Goal: Task Accomplishment & Management: Use online tool/utility

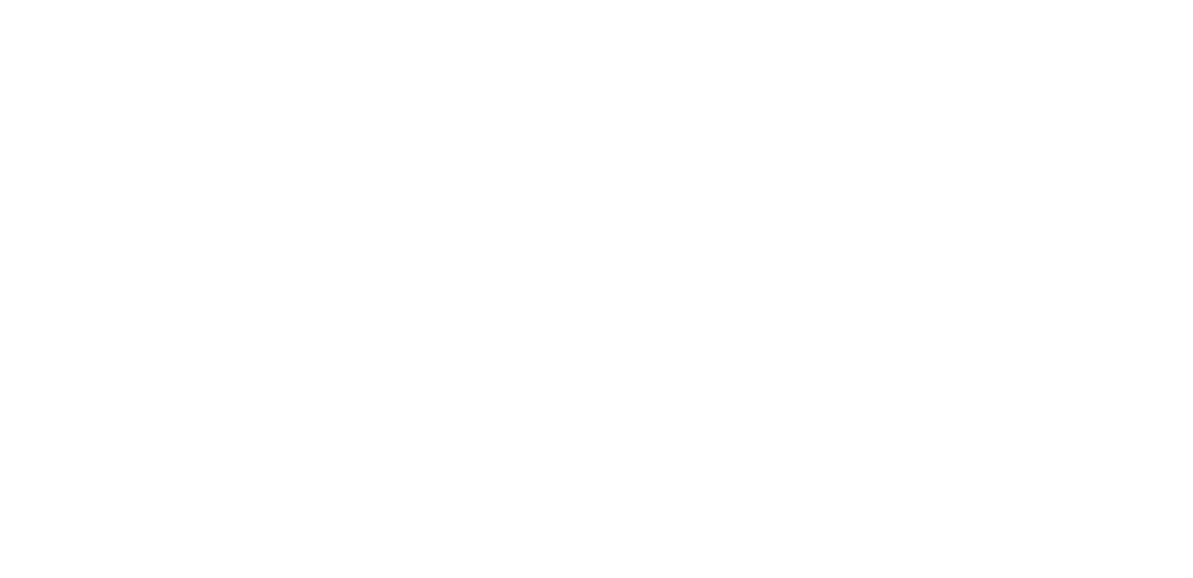
select select "Song"
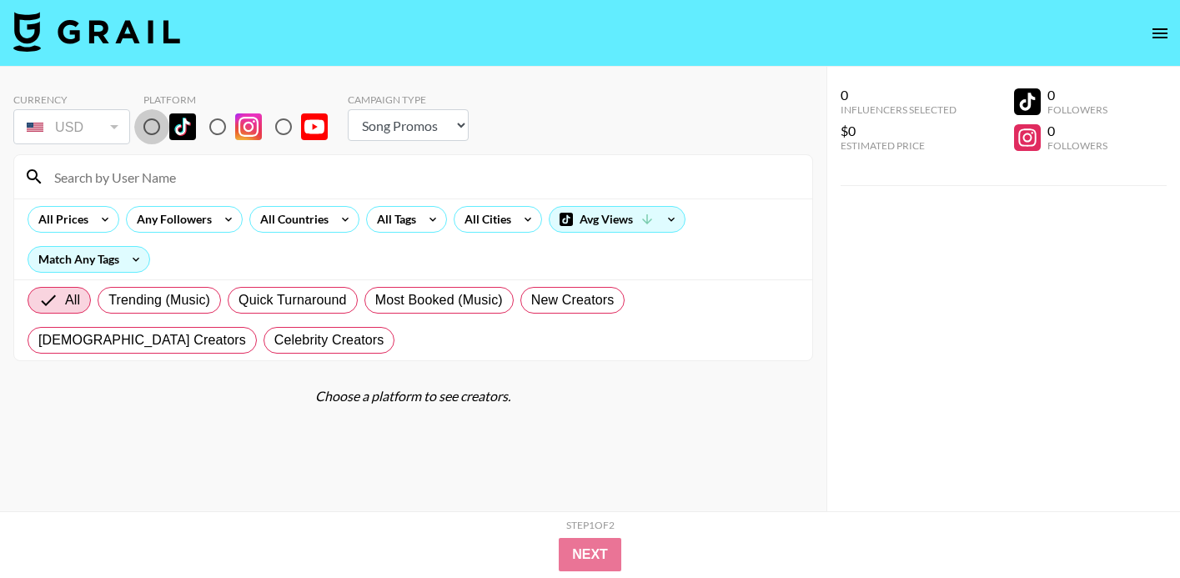
click at [152, 128] on input "radio" at bounding box center [151, 126] width 35 height 35
radio input "true"
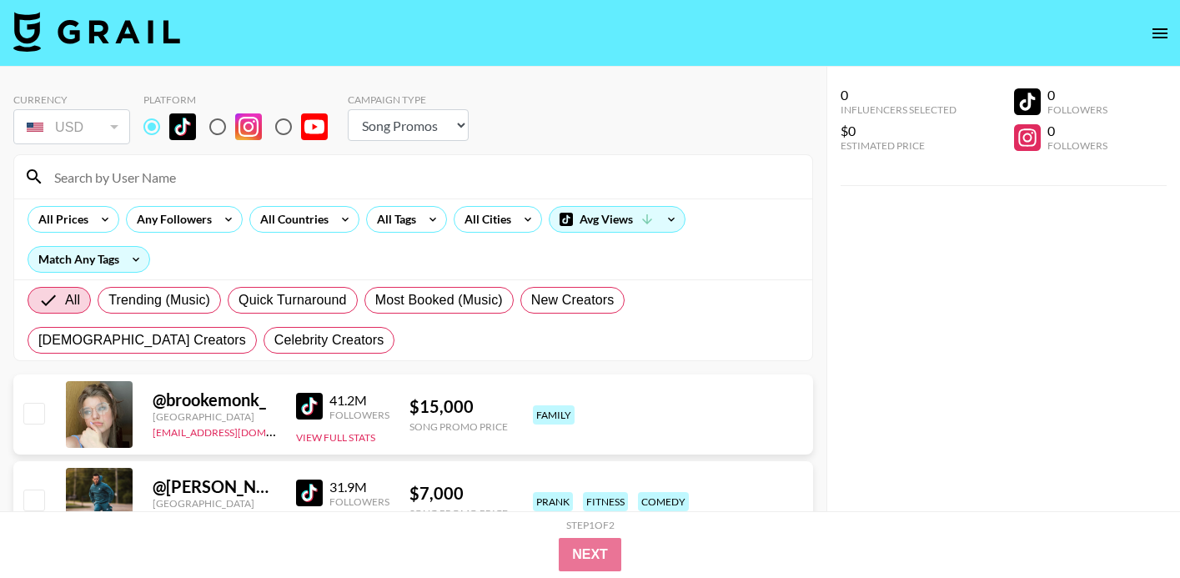
click at [157, 174] on input at bounding box center [423, 177] width 758 height 27
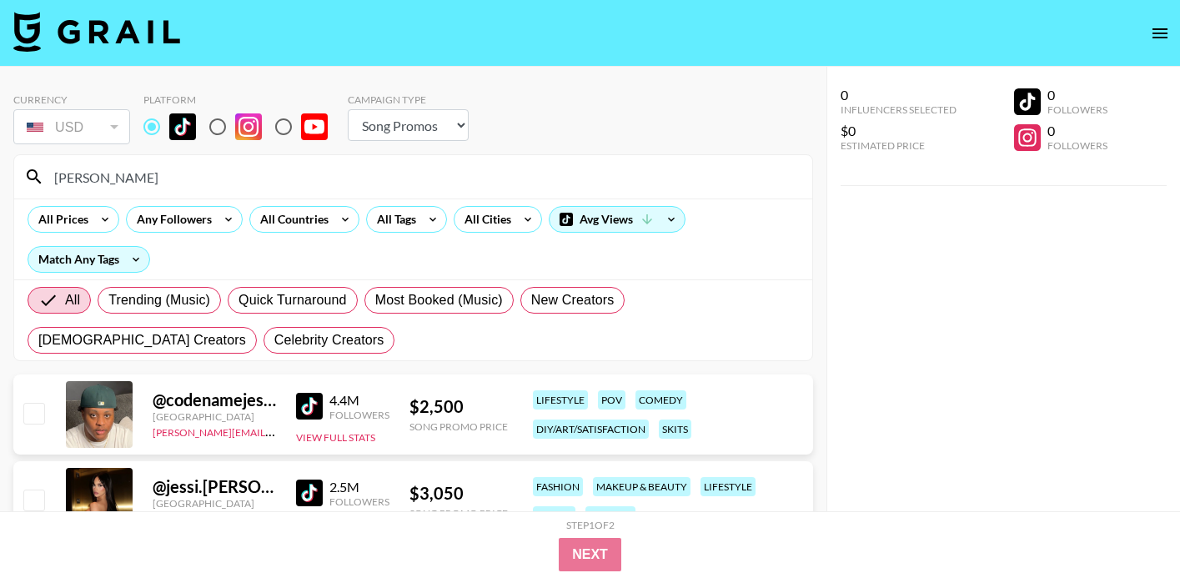
click at [225, 179] on input "[PERSON_NAME]" at bounding box center [423, 177] width 758 height 27
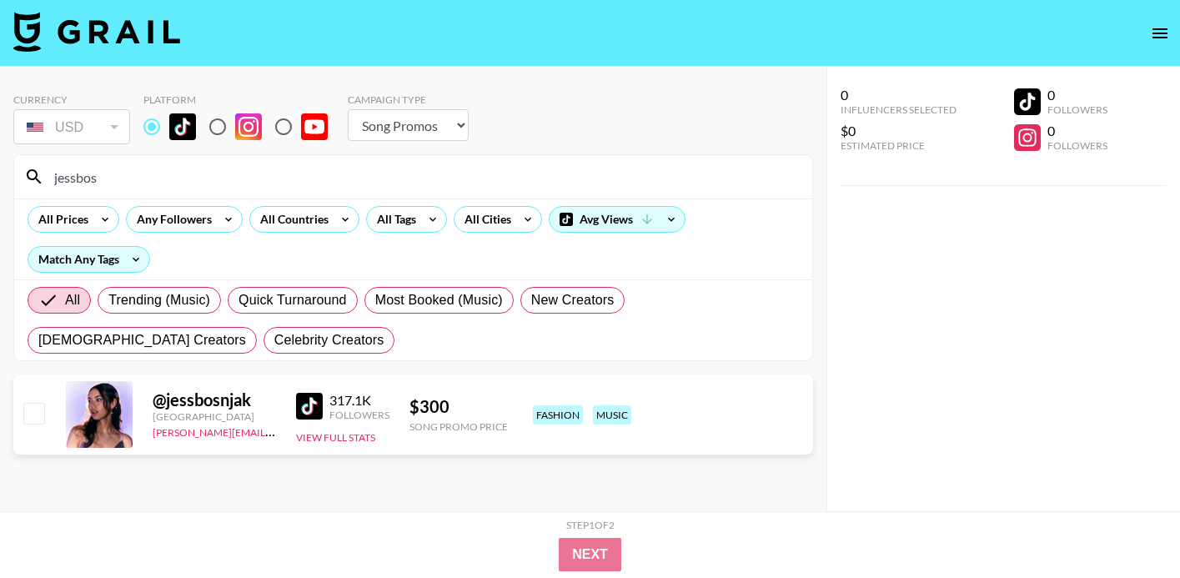
type input "jessbos"
click at [187, 400] on div "@ jessbosnjak" at bounding box center [214, 400] width 123 height 21
click at [331, 407] on div "317.1K" at bounding box center [360, 400] width 60 height 17
click at [306, 405] on img at bounding box center [309, 406] width 27 height 27
